Goal: Task Accomplishment & Management: Manage account settings

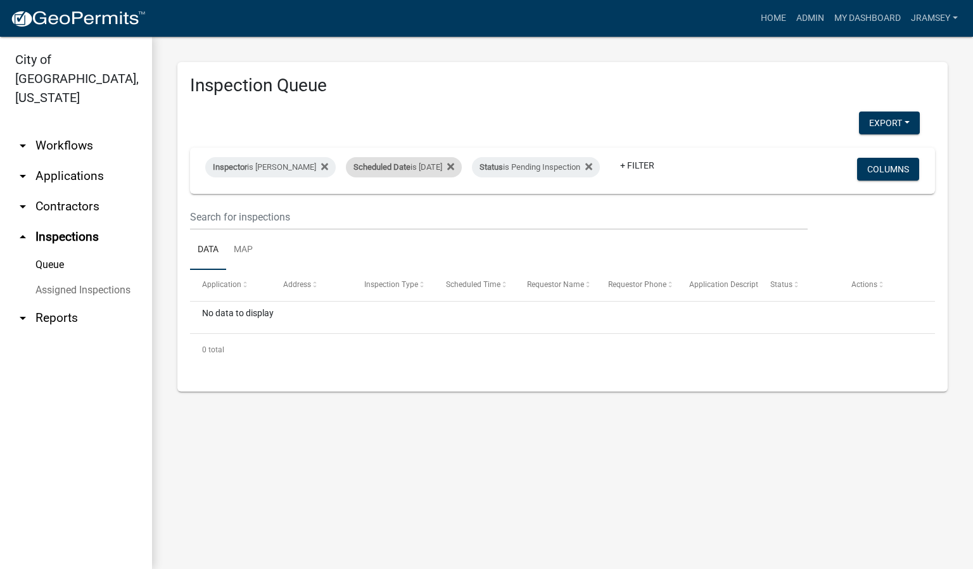
click at [408, 162] on span "Scheduled Date" at bounding box center [382, 167] width 57 height 10
click at [451, 203] on input "[DATE]" at bounding box center [415, 205] width 89 height 26
type input "[DATE]"
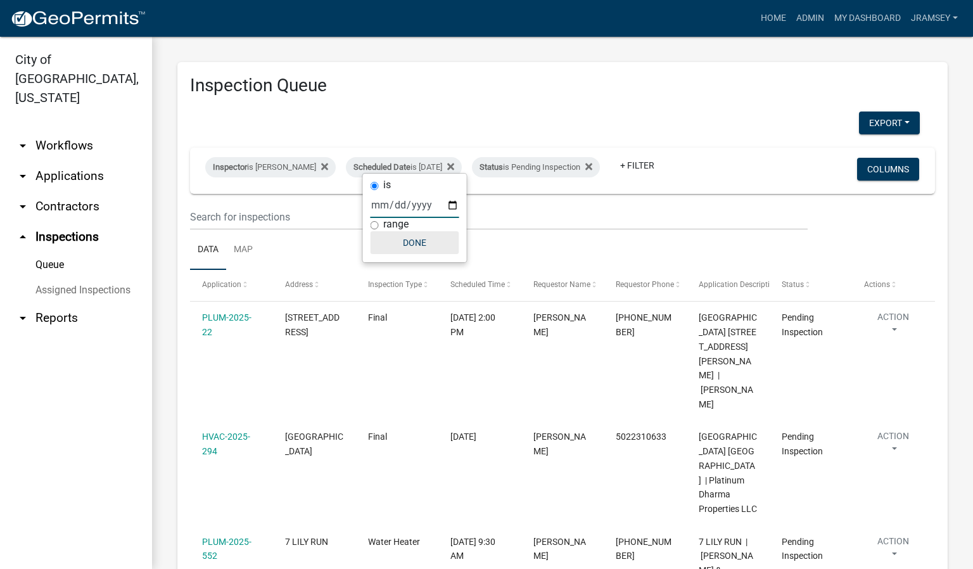
click at [416, 241] on button "Done" at bounding box center [415, 242] width 89 height 23
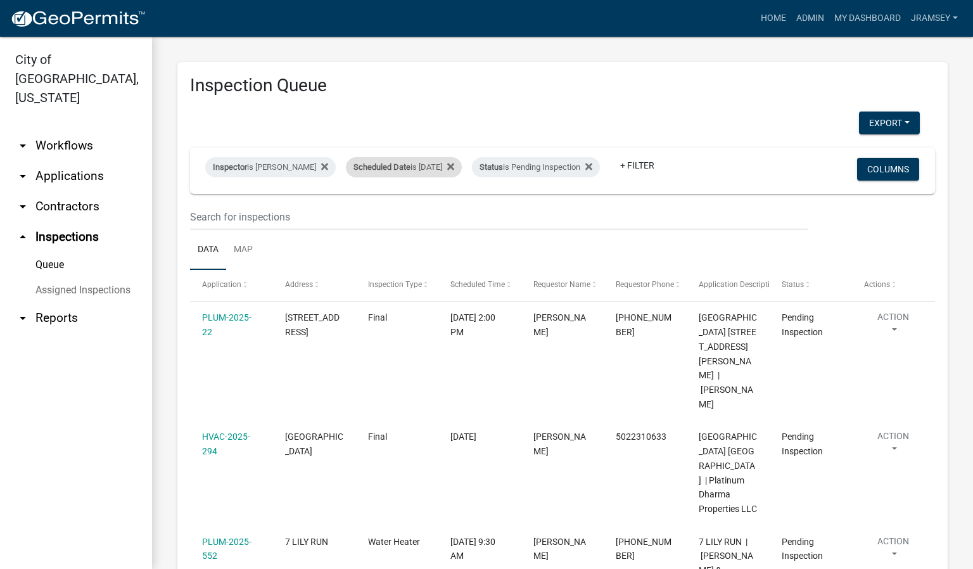
click at [428, 160] on div "Scheduled Date is [DATE]" at bounding box center [404, 167] width 116 height 20
click at [453, 202] on input "[DATE]" at bounding box center [415, 205] width 89 height 26
type input "[DATE]"
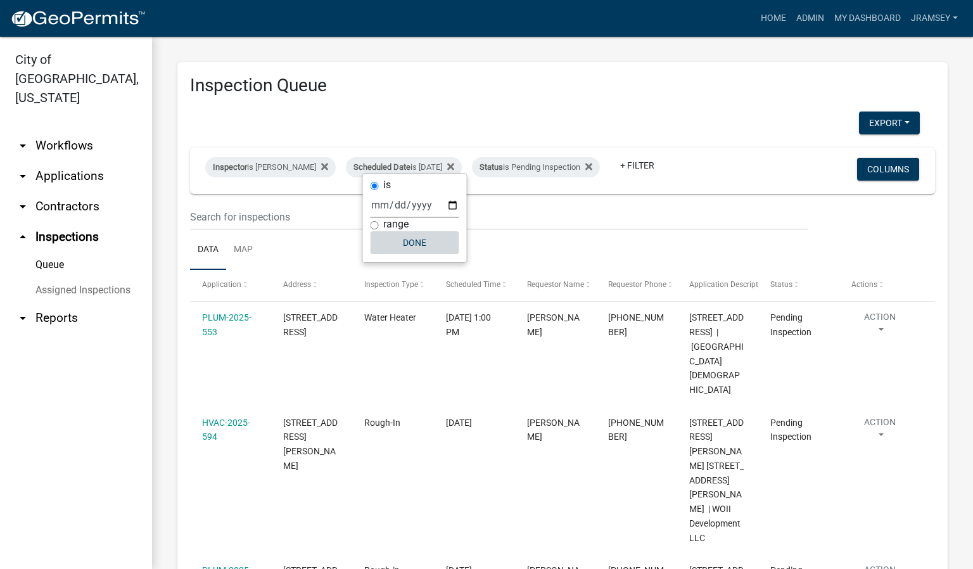
click at [403, 246] on button "Done" at bounding box center [415, 242] width 89 height 23
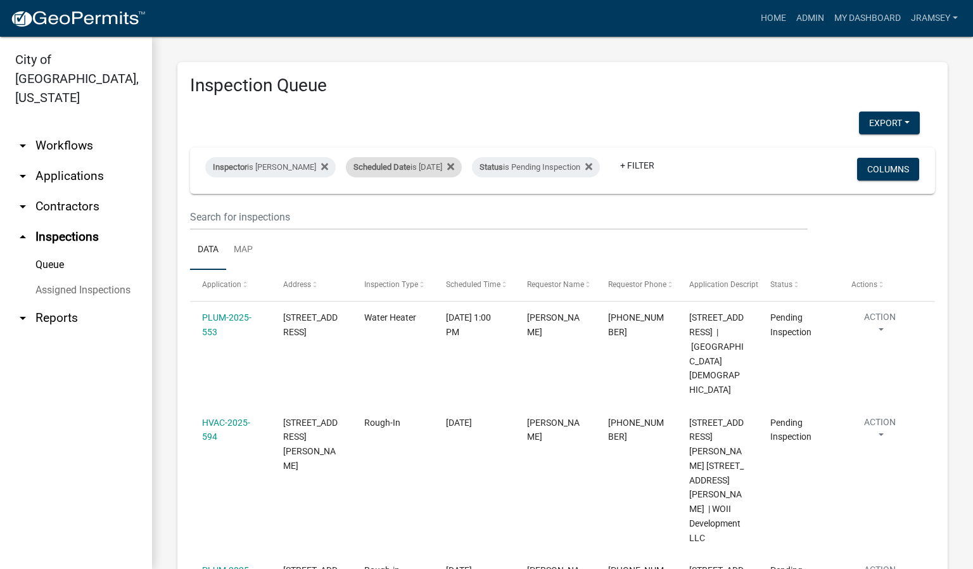
click at [430, 157] on div "Scheduled Date is [DATE]" at bounding box center [404, 167] width 116 height 20
click at [453, 208] on input "[DATE]" at bounding box center [415, 205] width 89 height 26
type input "[DATE]"
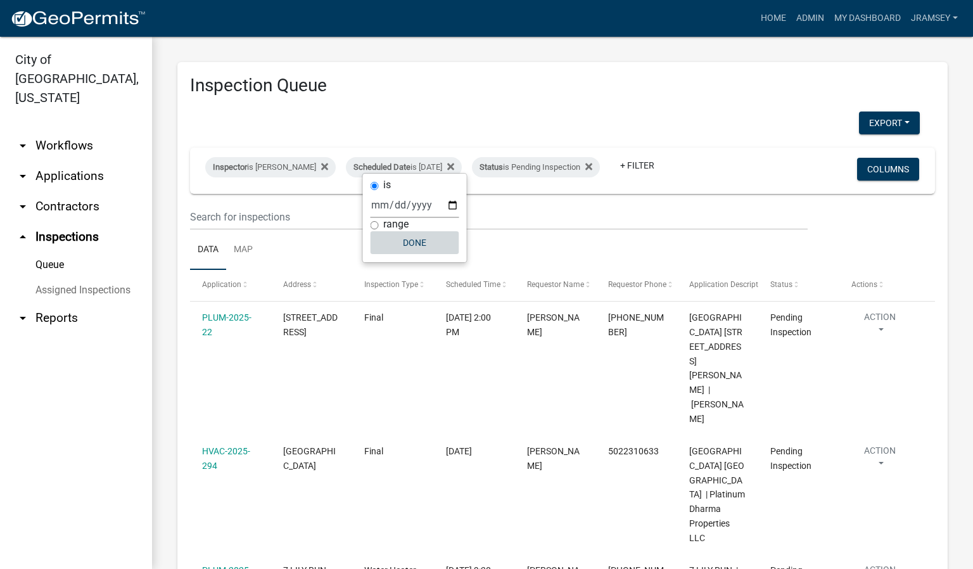
click at [419, 240] on button "Done" at bounding box center [415, 242] width 89 height 23
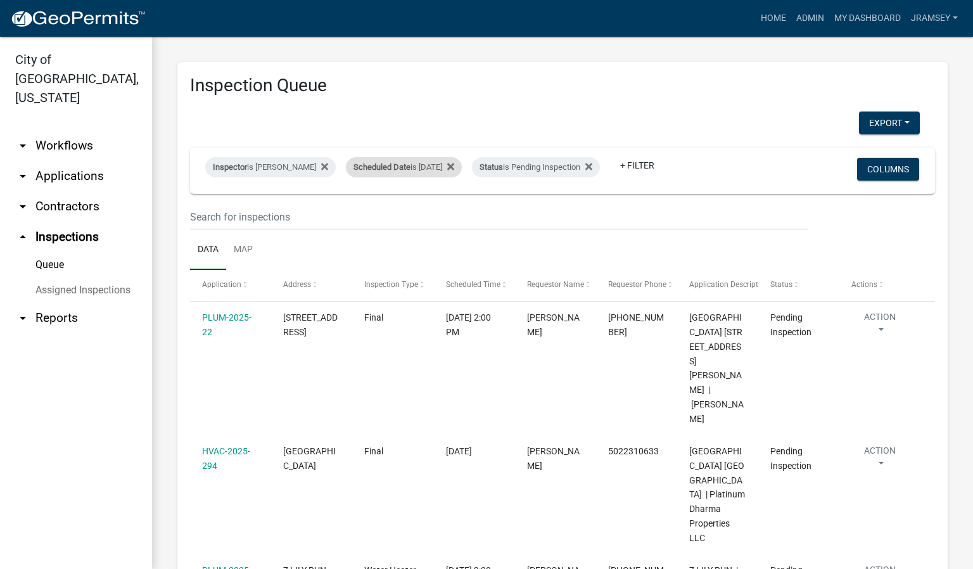
click at [428, 162] on div "Scheduled Date is [DATE]" at bounding box center [404, 167] width 116 height 20
click at [451, 198] on input "[DATE]" at bounding box center [415, 205] width 89 height 26
type input "[DATE]"
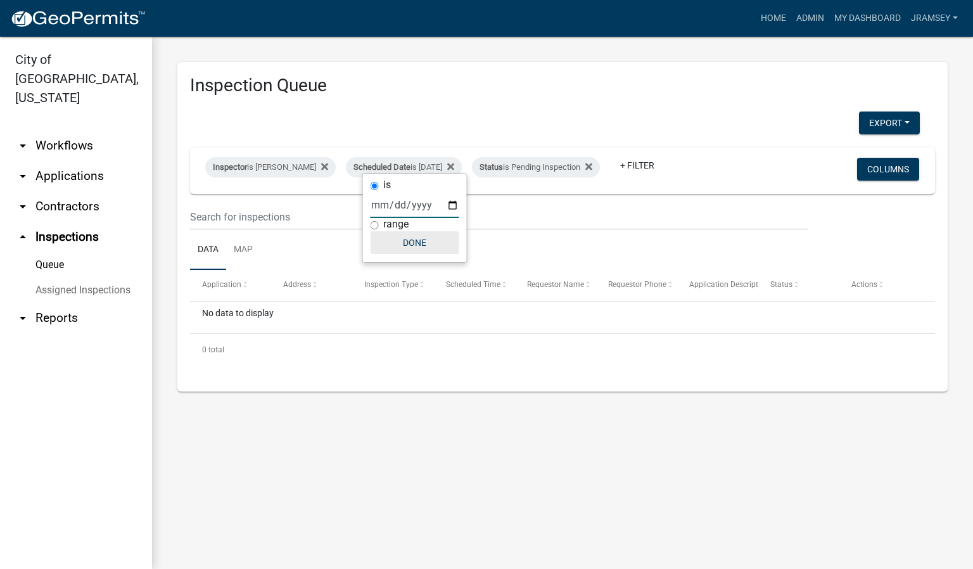
click at [411, 238] on button "Done" at bounding box center [415, 242] width 89 height 23
click at [515, 250] on wm-datatable "Inspector is [PERSON_NAME] Scheduled Date is [DATE] Status is Pending Inspectio…" at bounding box center [562, 257] width 745 height 218
click at [444, 417] on div "Inspection Queue Export Excel Format (.xlsx) CSV Format (.csv) Inspector is [PE…" at bounding box center [562, 227] width 821 height 380
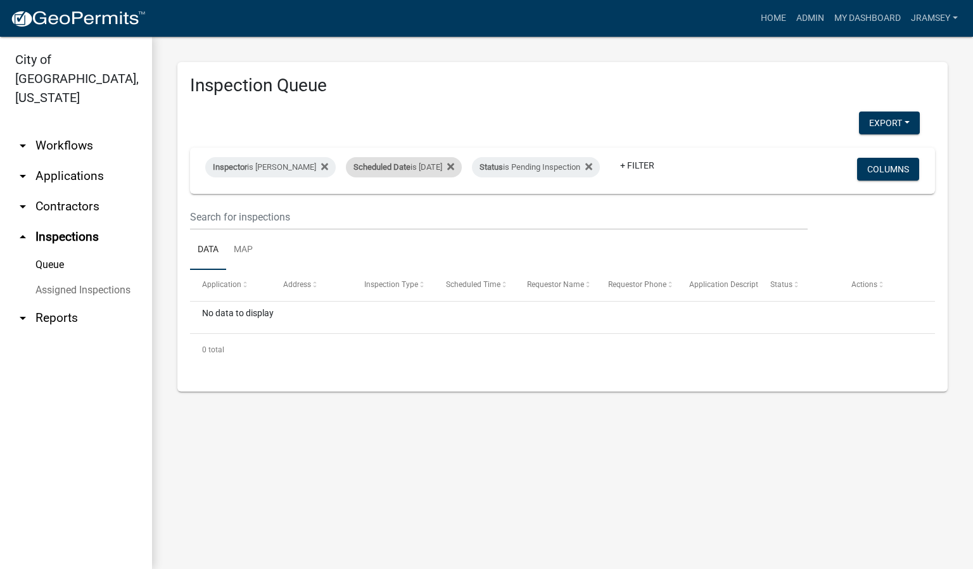
click at [420, 160] on div "Scheduled Date is [DATE]" at bounding box center [404, 167] width 116 height 20
click at [453, 205] on input "[DATE]" at bounding box center [415, 205] width 89 height 26
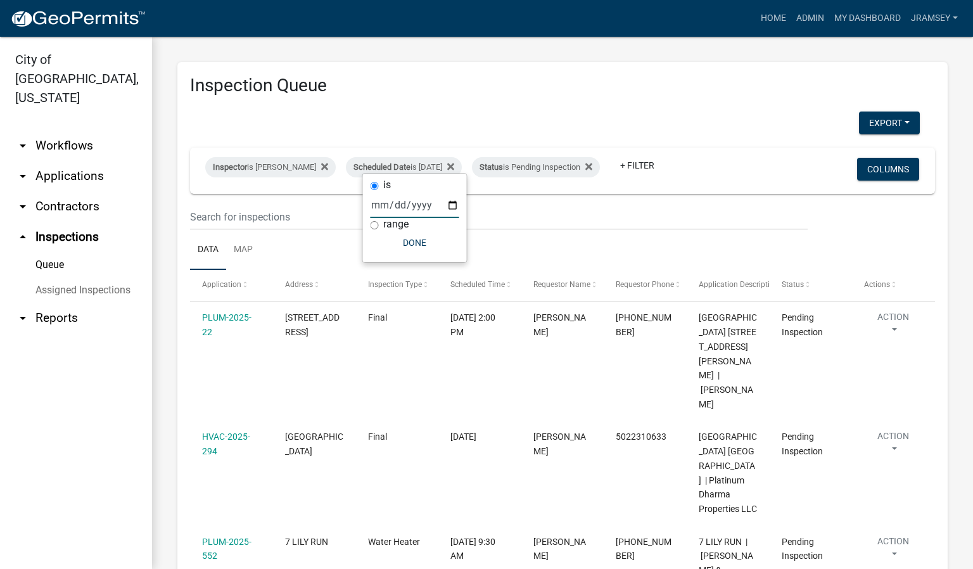
click at [455, 198] on input "[DATE]" at bounding box center [415, 205] width 89 height 26
type input "[DATE]"
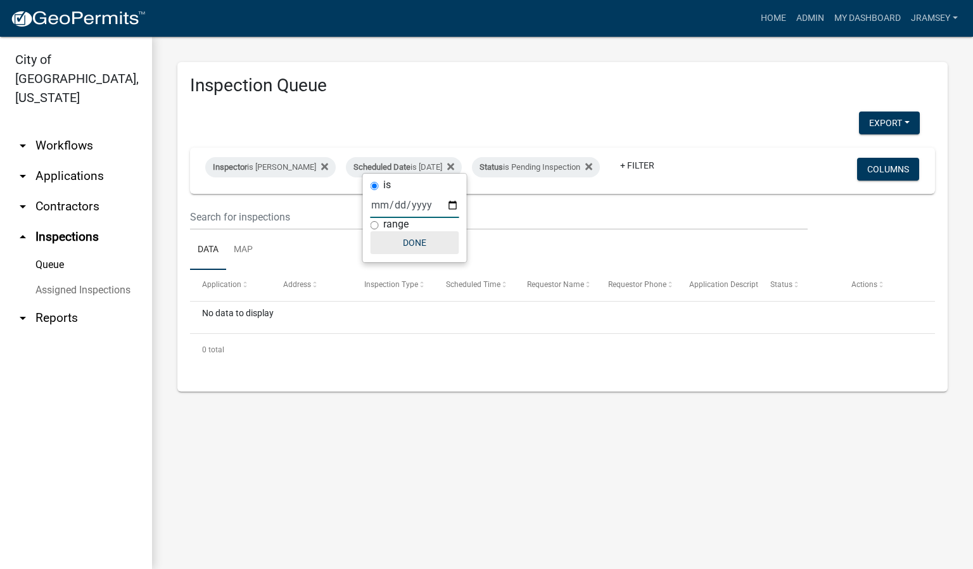
click at [432, 248] on button "Done" at bounding box center [415, 242] width 89 height 23
